Goal: Information Seeking & Learning: Learn about a topic

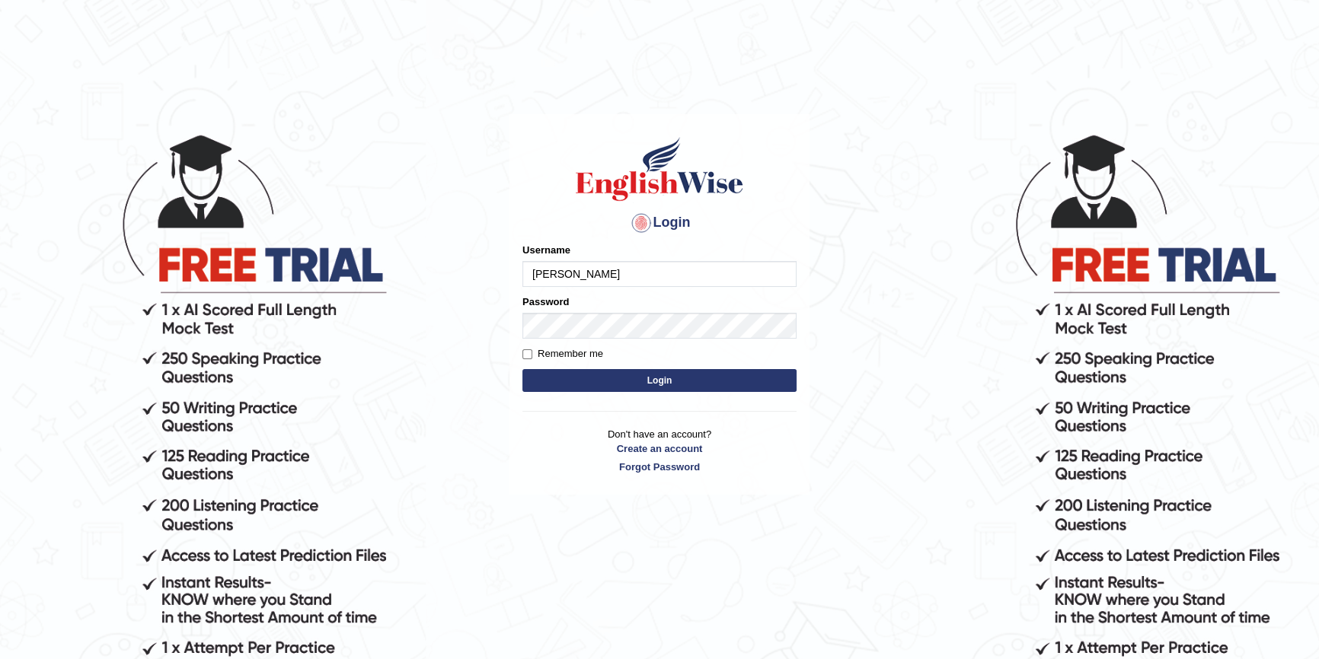
type input "gabis"
click at [522, 369] on button "Login" at bounding box center [659, 380] width 274 height 23
type input "g"
type input "gabis"
click at [522, 369] on button "Login" at bounding box center [659, 380] width 274 height 23
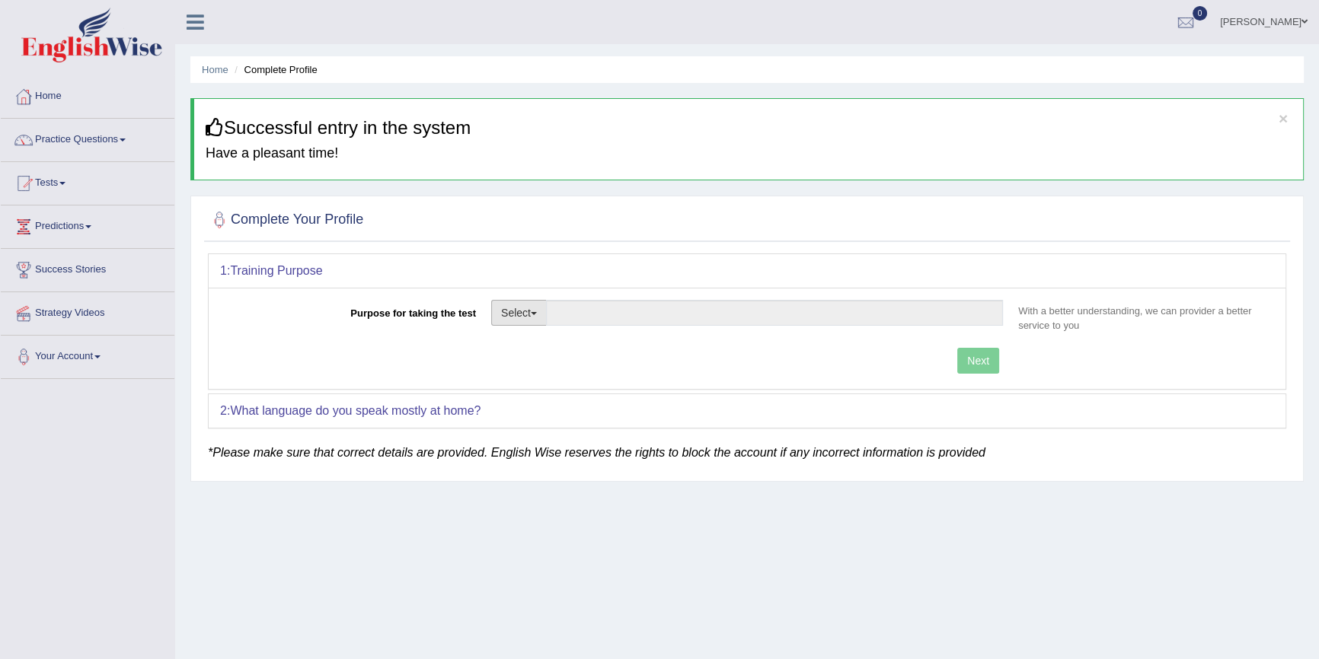
click at [539, 314] on button "Select" at bounding box center [519, 313] width 56 height 26
click at [557, 367] on link "Permanent Residency" at bounding box center [560, 366] width 136 height 20
type input "Permanent Residency"
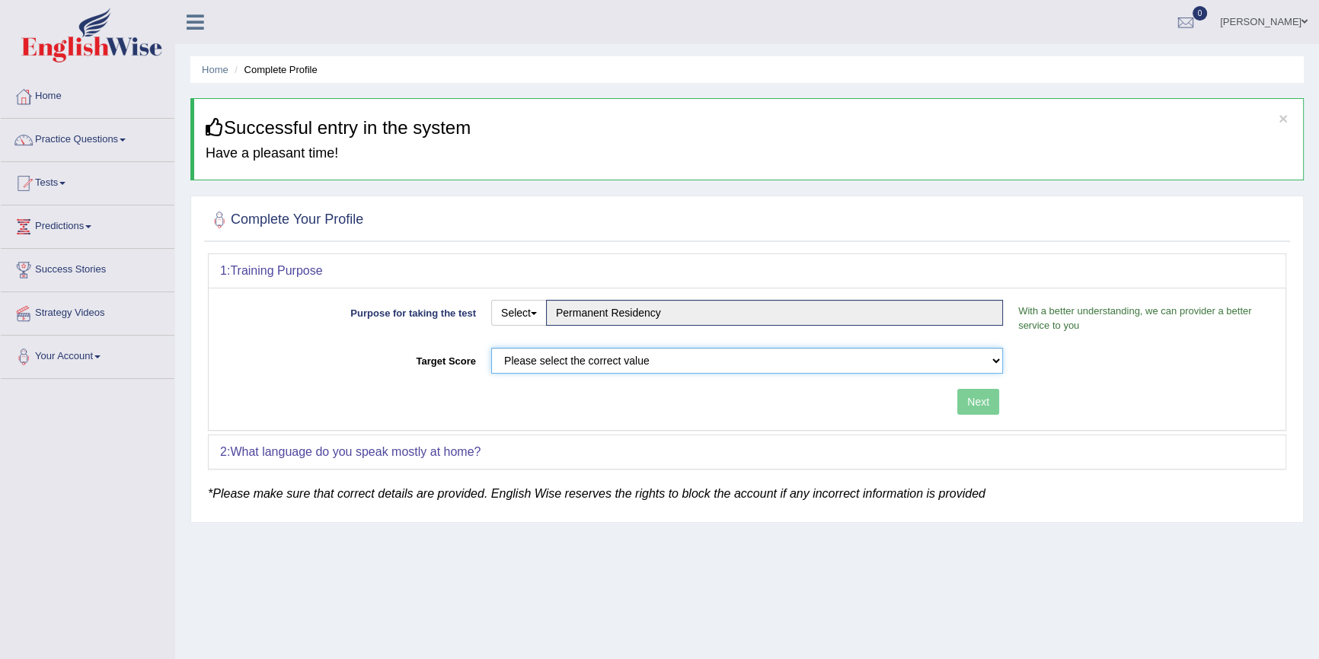
drag, startPoint x: 544, startPoint y: 350, endPoint x: 541, endPoint y: 361, distance: 11.6
click at [544, 350] on select "Please select the correct value 50 (6 bands) 58 (6.5 bands) 65 (7 bands) 79 (8 …" at bounding box center [747, 361] width 512 height 26
select select "50"
click at [491, 348] on select "Please select the correct value 50 (6 bands) 58 (6.5 bands) 65 (7 bands) 79 (8 …" at bounding box center [747, 361] width 512 height 26
click at [988, 399] on button "Next" at bounding box center [978, 402] width 42 height 26
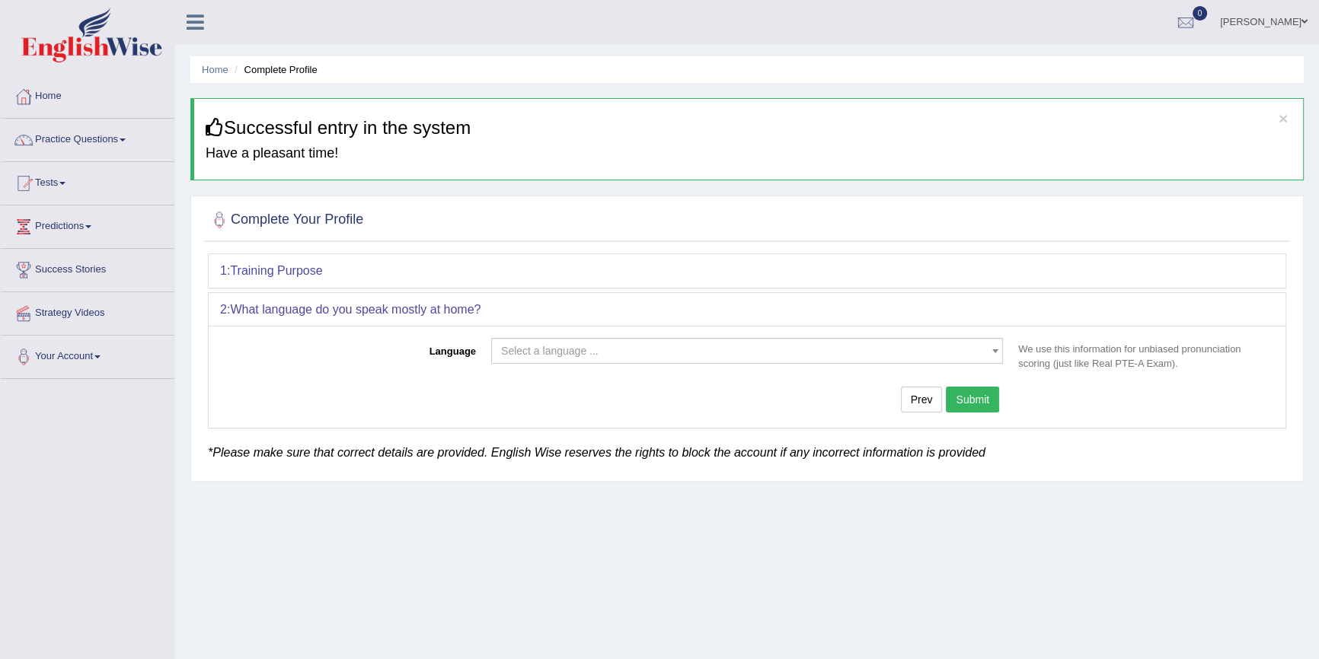
click at [561, 358] on span "Select a language ..." at bounding box center [747, 351] width 512 height 26
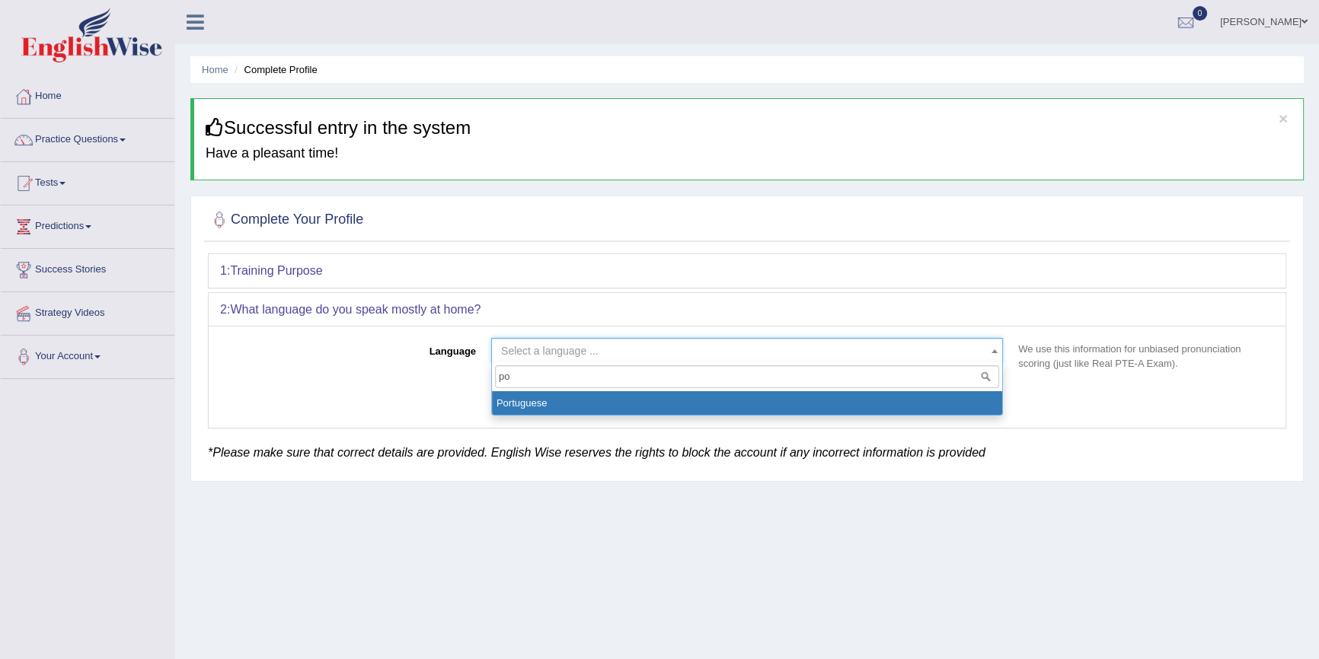
type input "p"
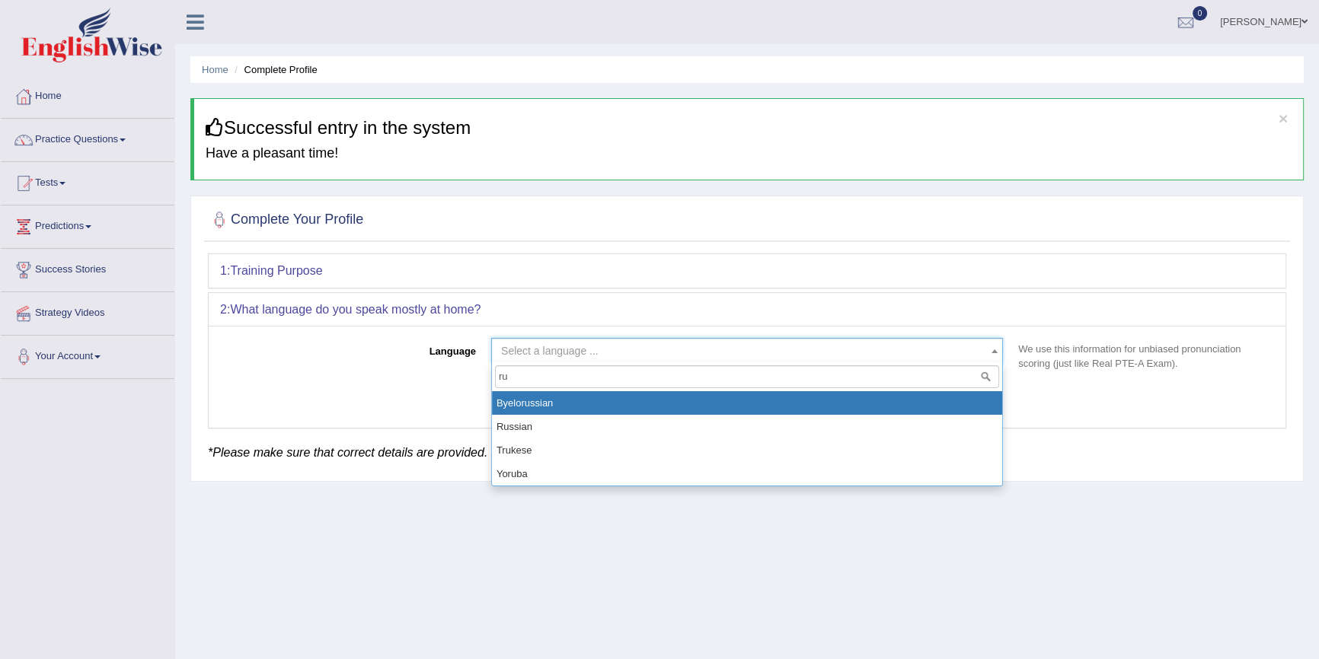
type input "r"
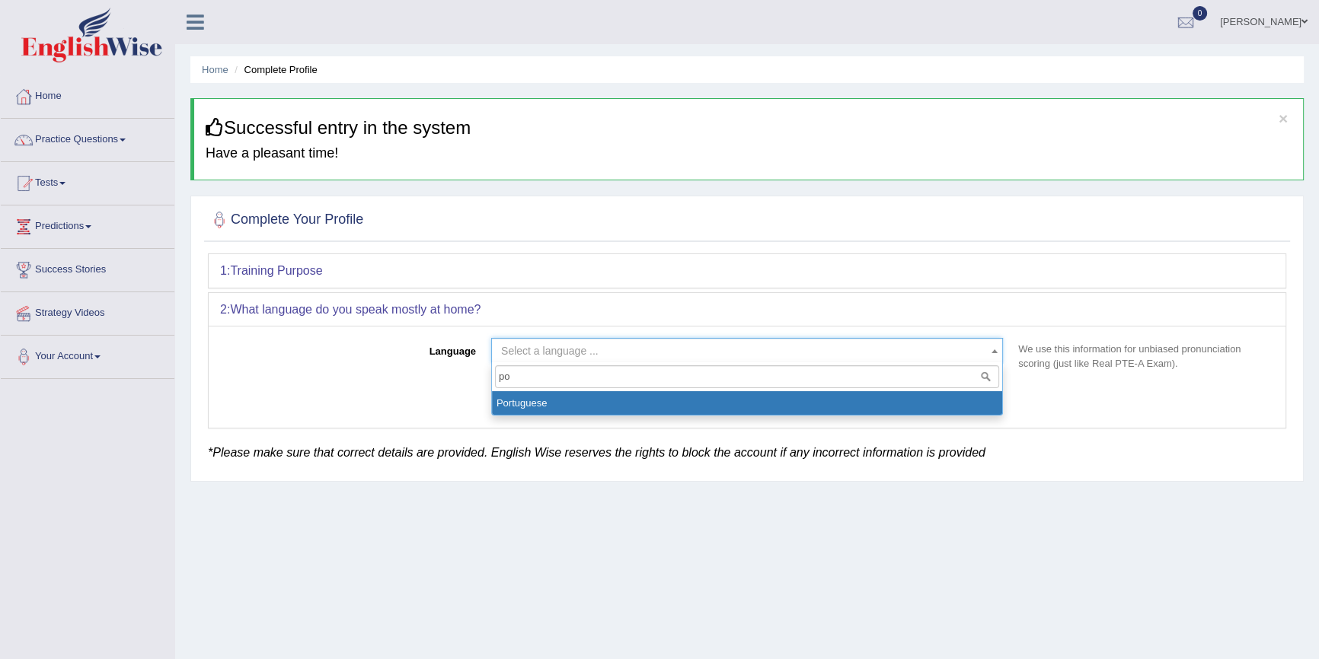
type input "p"
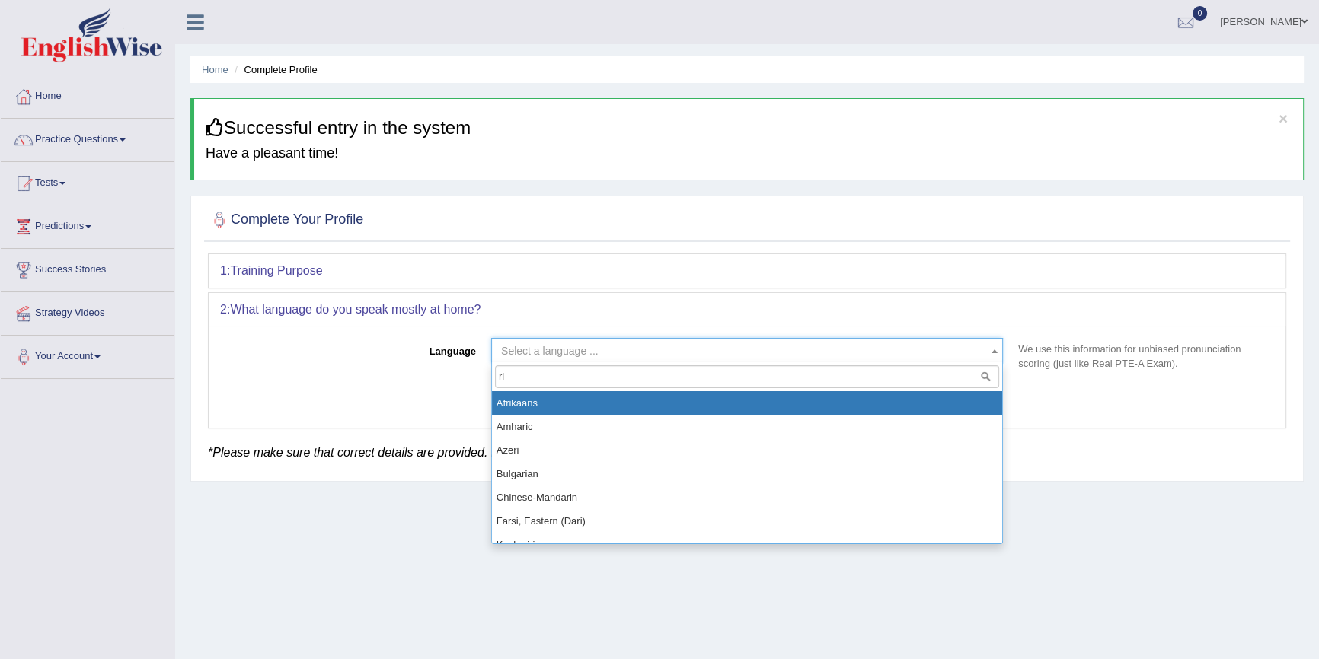
type input "r"
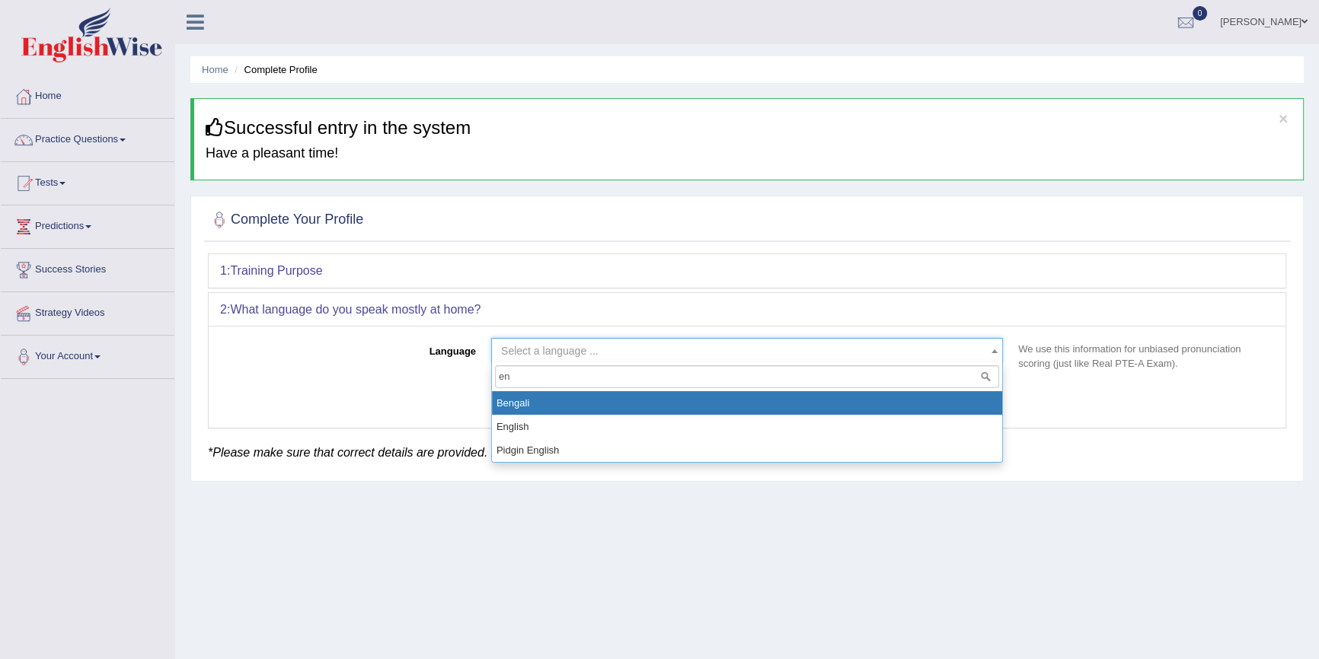
type input "e"
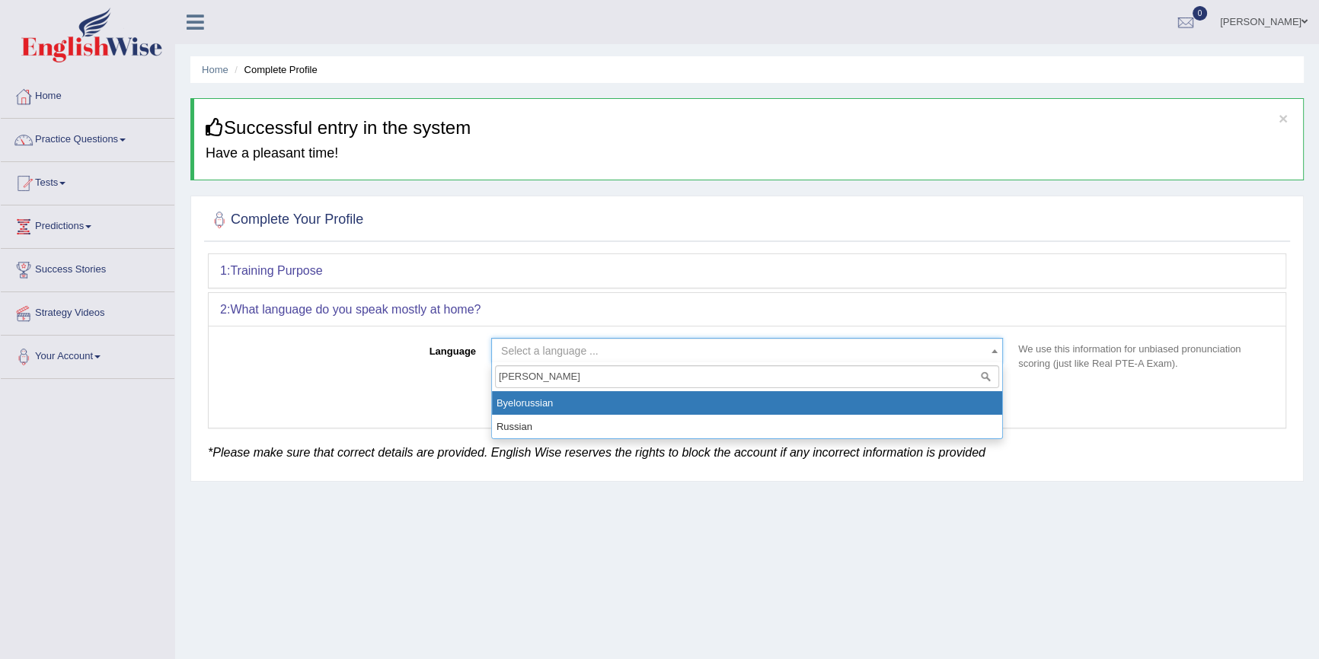
type input "russi"
select select "Byelorussian"
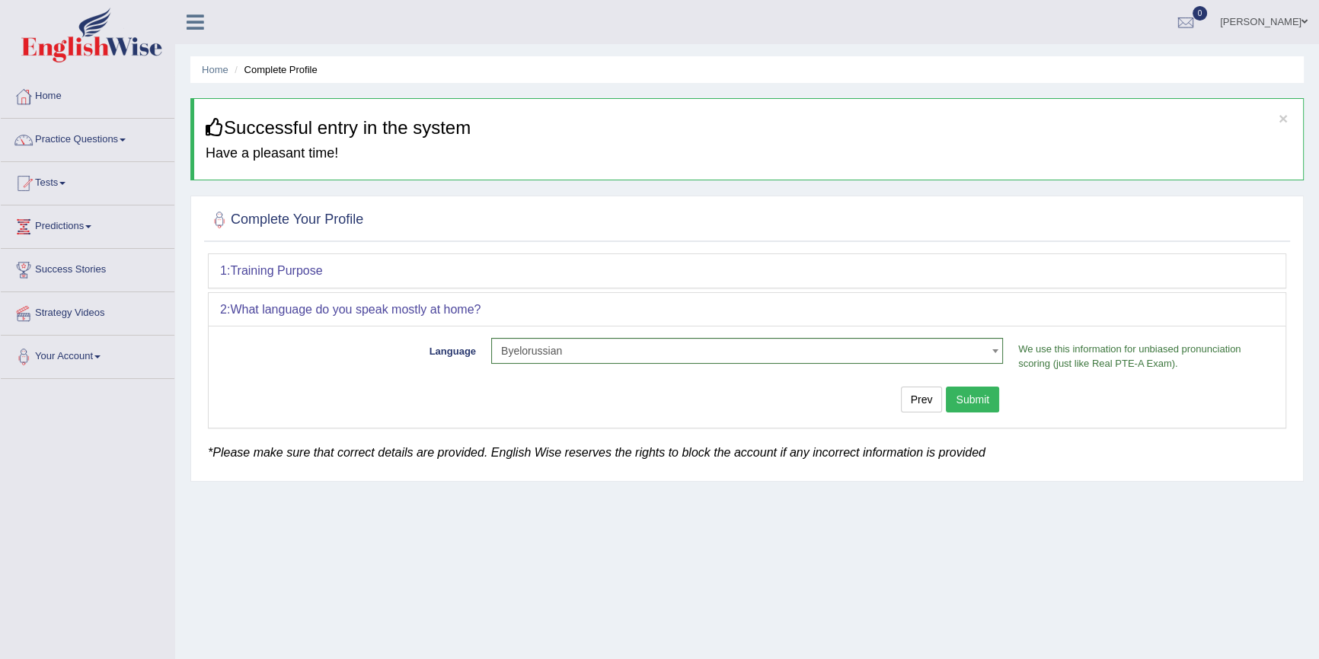
click at [991, 401] on button "Submit" at bounding box center [972, 400] width 53 height 26
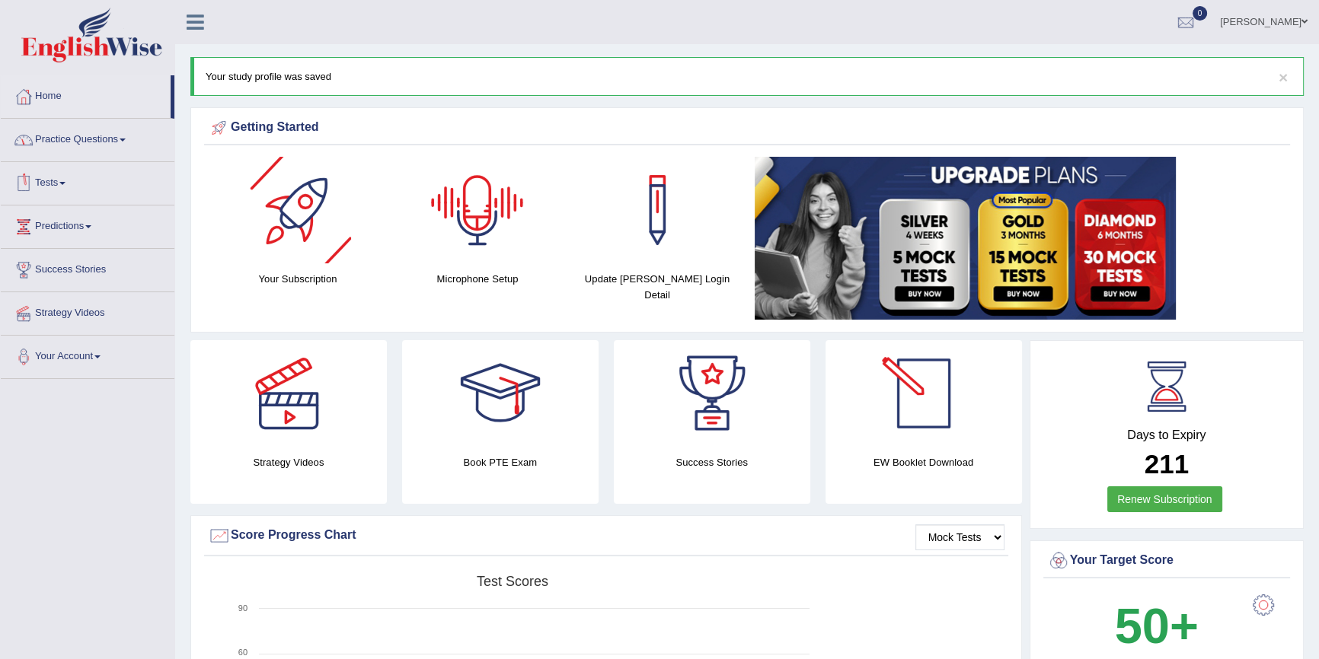
drag, startPoint x: 1161, startPoint y: 462, endPoint x: 1328, endPoint y: 457, distance: 166.9
click at [1318, 457] on html "Toggle navigation Home Practice Questions Speaking Practice Read Aloud Repeat S…" at bounding box center [659, 329] width 1319 height 659
click at [91, 136] on link "Practice Questions" at bounding box center [88, 138] width 174 height 38
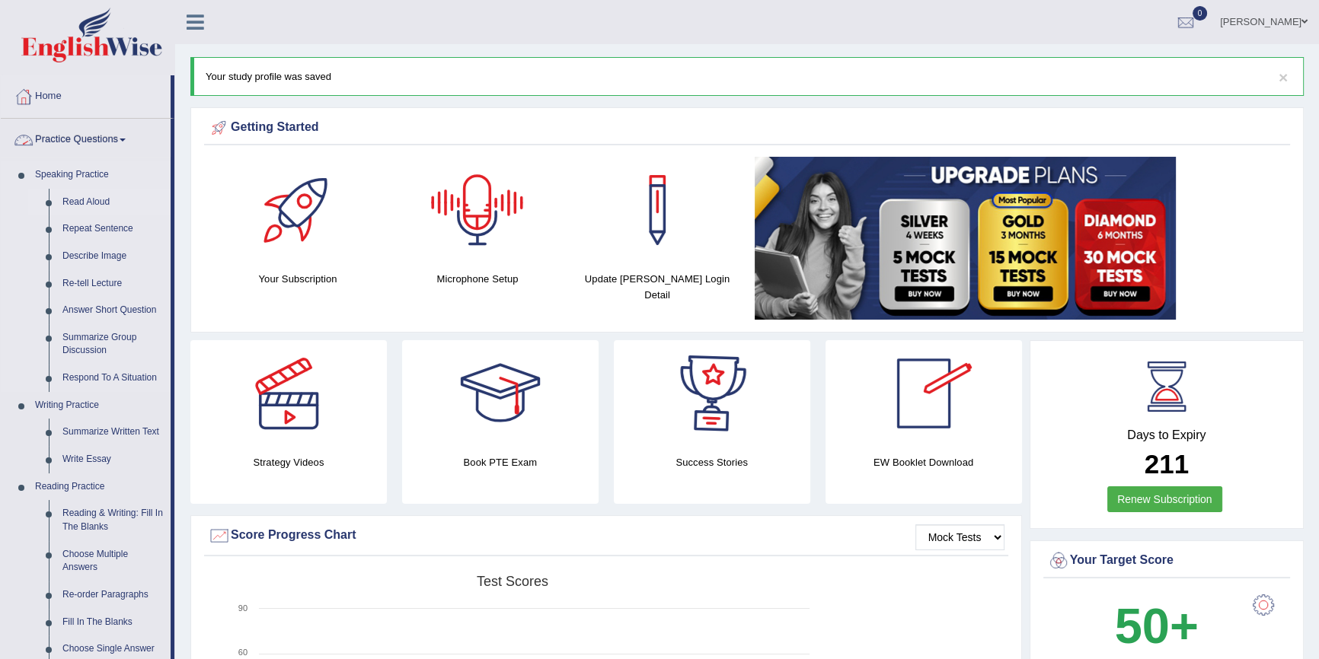
click at [91, 195] on link "Read Aloud" at bounding box center [113, 202] width 115 height 27
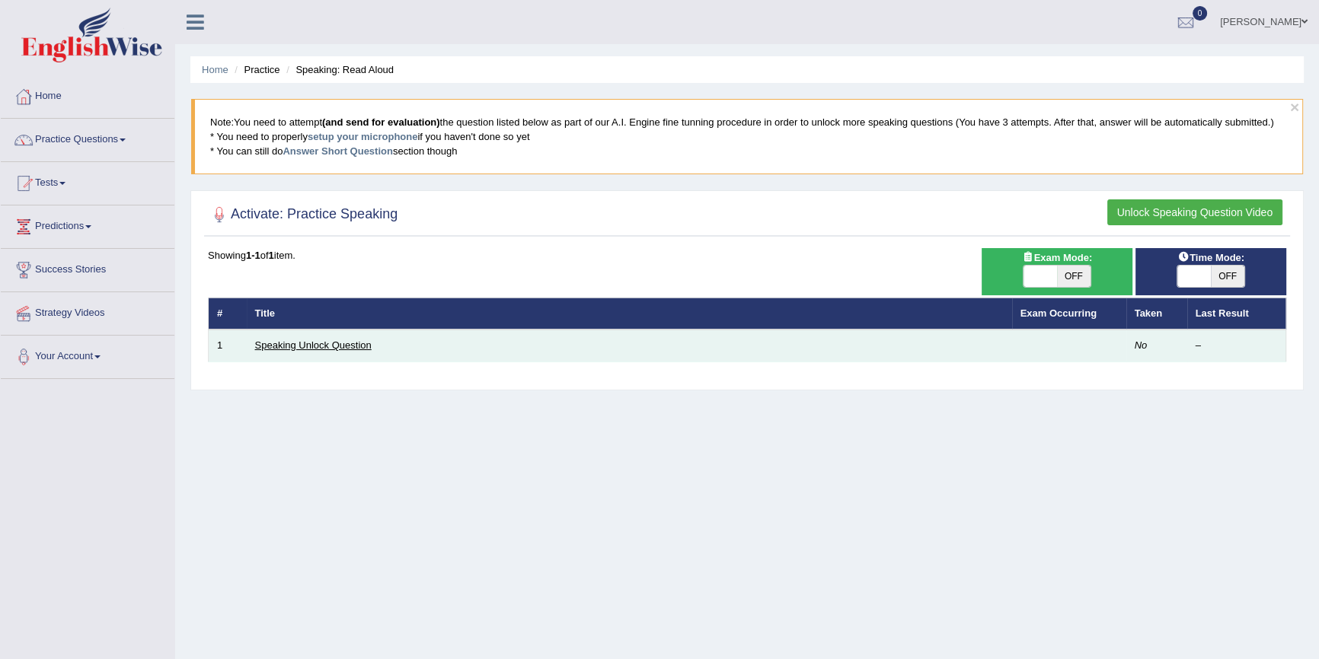
click at [312, 345] on link "Speaking Unlock Question" at bounding box center [313, 345] width 117 height 11
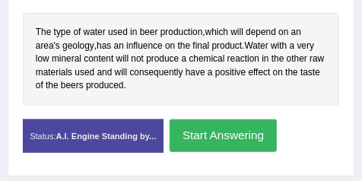
scroll to position [358, 0]
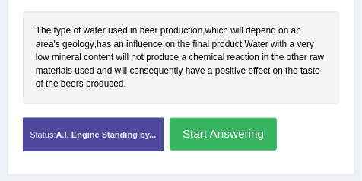
click at [230, 146] on button "Start Answering" at bounding box center [223, 134] width 107 height 33
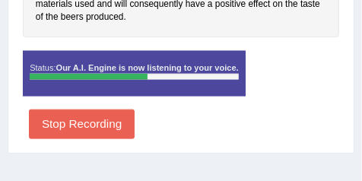
scroll to position [434, 0]
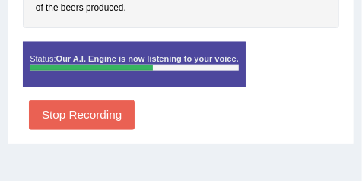
click at [111, 130] on button "Stop Recording" at bounding box center [82, 116] width 106 height 30
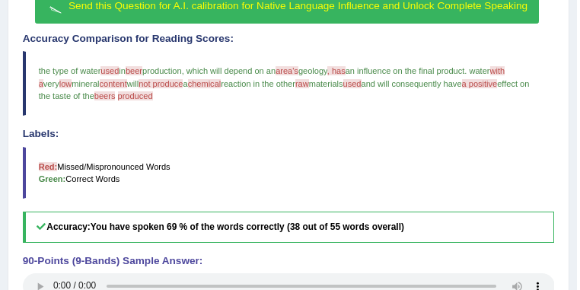
scroll to position [327, 0]
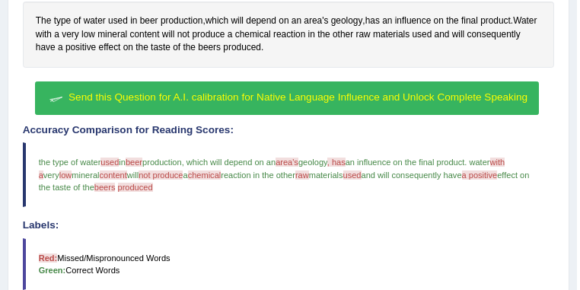
drag, startPoint x: 345, startPoint y: 98, endPoint x: 245, endPoint y: 150, distance: 112.4
click at [346, 99] on span "Send this Question for A.I. calibration for Native Language Influence and Unloc…" at bounding box center [298, 96] width 459 height 11
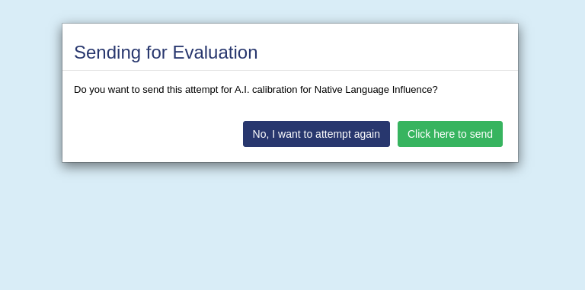
click at [460, 136] on button "Click here to send" at bounding box center [450, 134] width 105 height 26
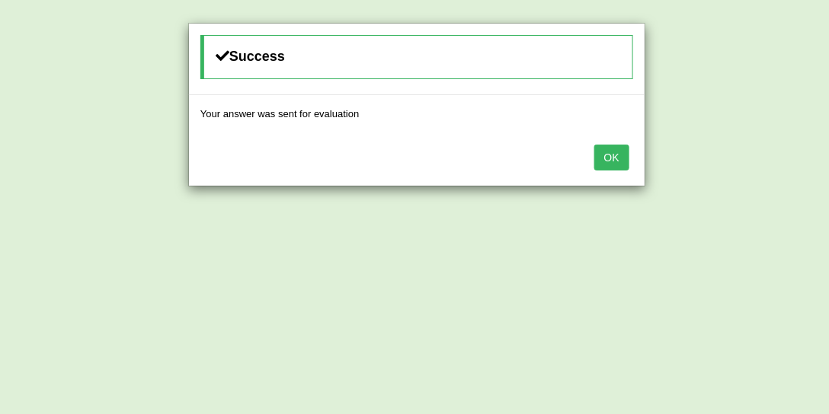
click at [621, 151] on button "OK" at bounding box center [611, 158] width 35 height 26
